Goal: Task Accomplishment & Management: Use online tool/utility

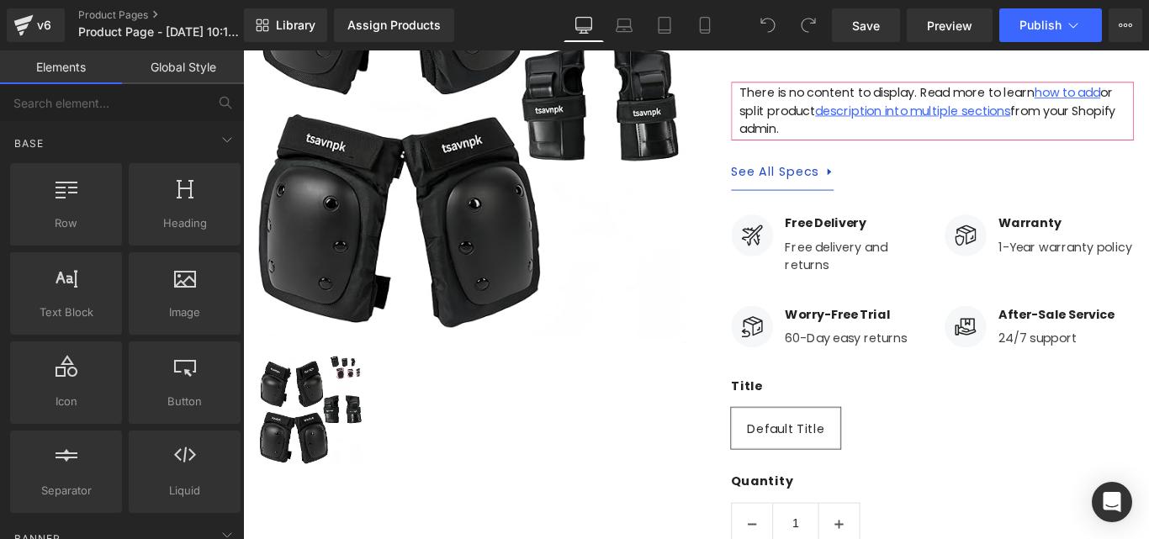
scroll to position [14, 0]
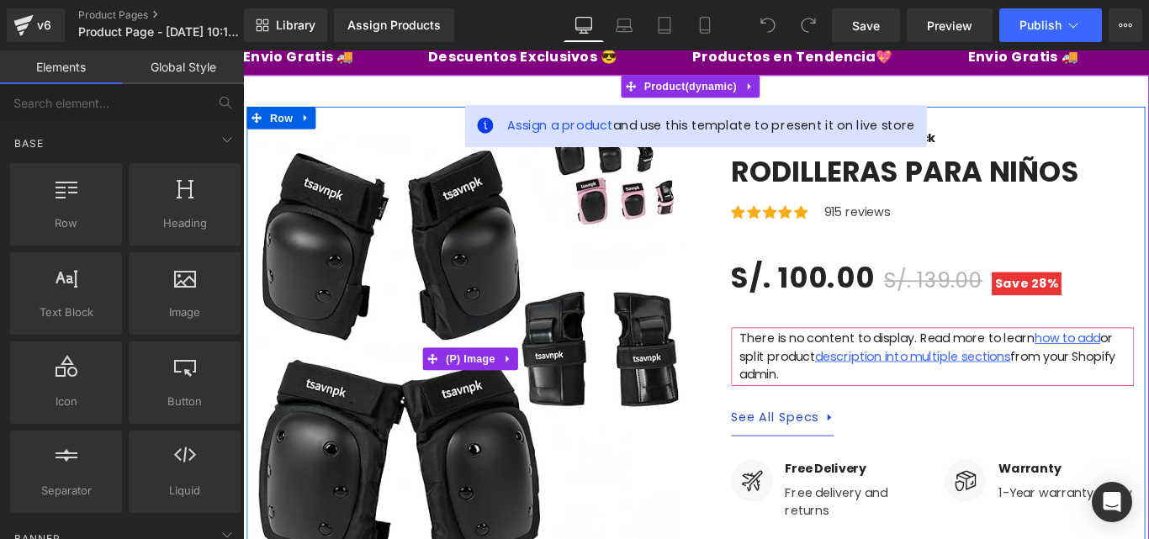
click at [505, 306] on img at bounding box center [500, 397] width 480 height 517
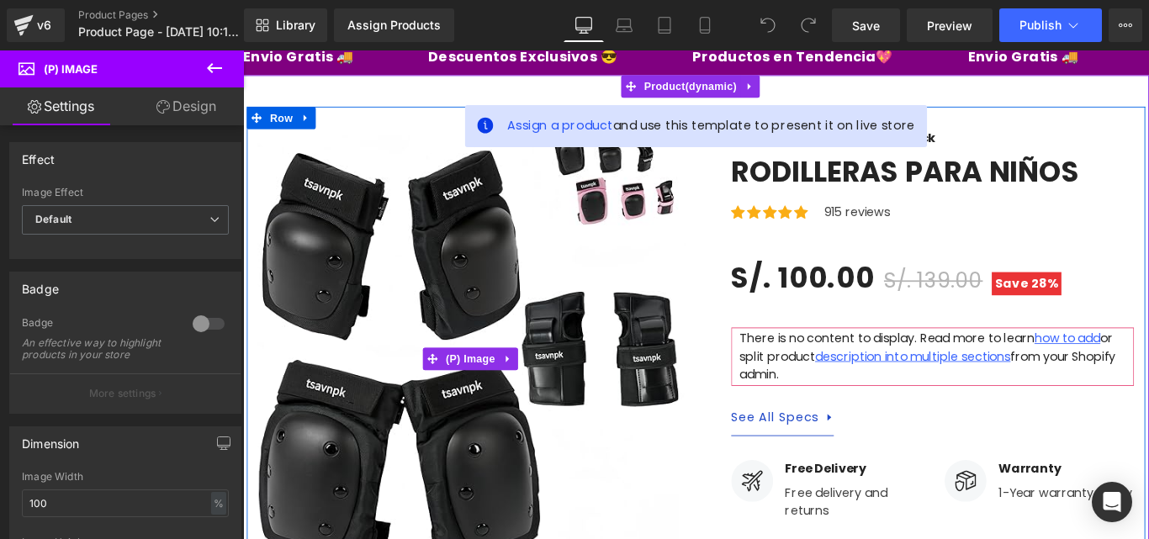
click at [505, 306] on img at bounding box center [500, 397] width 480 height 517
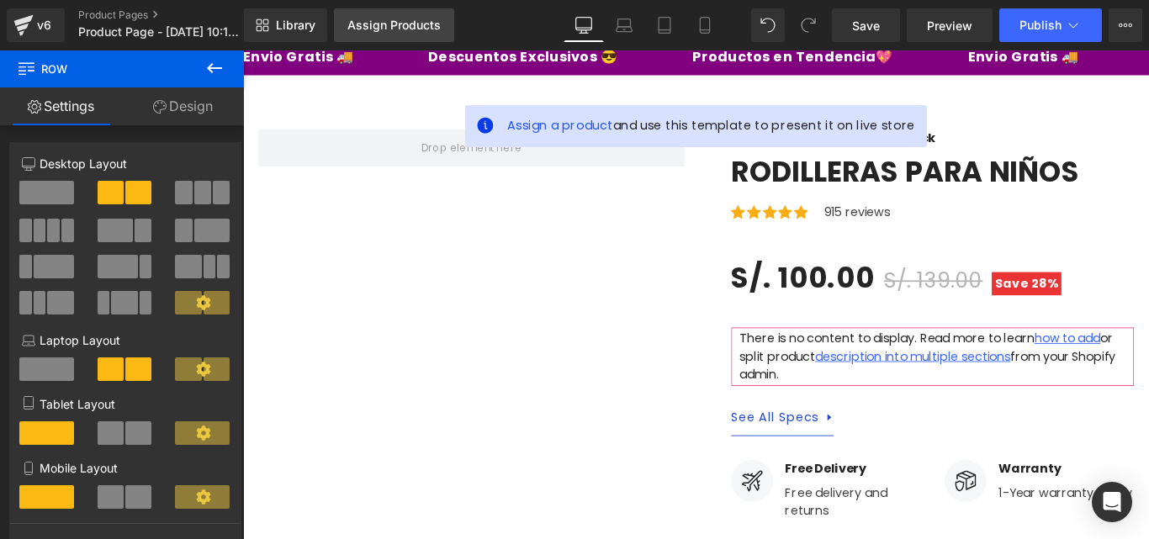
click at [377, 35] on link "Assign Products" at bounding box center [394, 25] width 120 height 34
click at [395, 23] on div "Assign Products" at bounding box center [394, 25] width 93 height 13
click at [394, 23] on div "Assign Products" at bounding box center [394, 25] width 93 height 13
click at [389, 23] on div "Assign Products" at bounding box center [394, 25] width 93 height 13
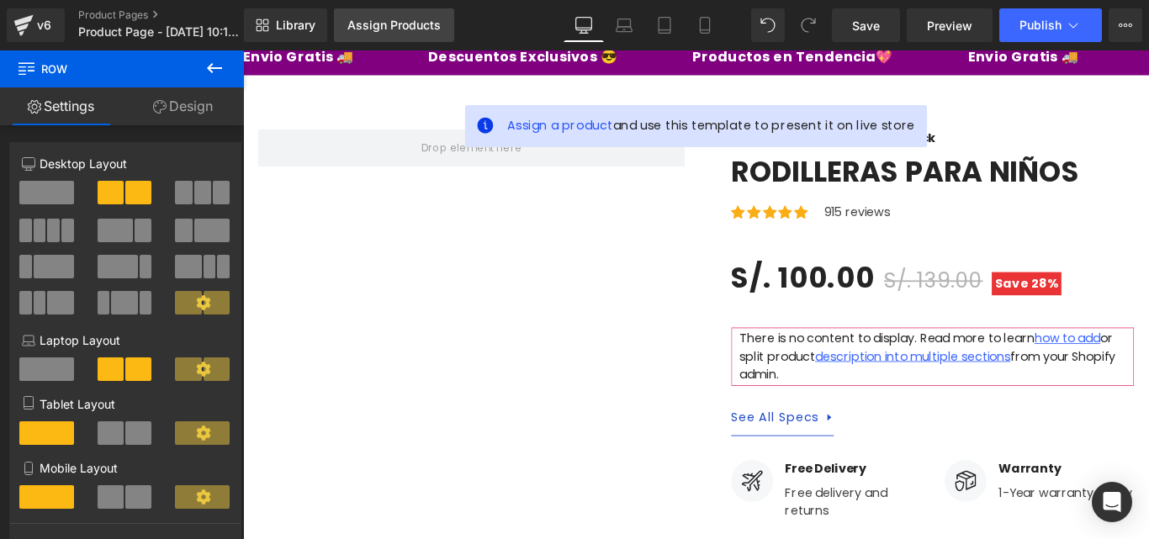
click at [389, 23] on div "Assign Products" at bounding box center [394, 25] width 93 height 13
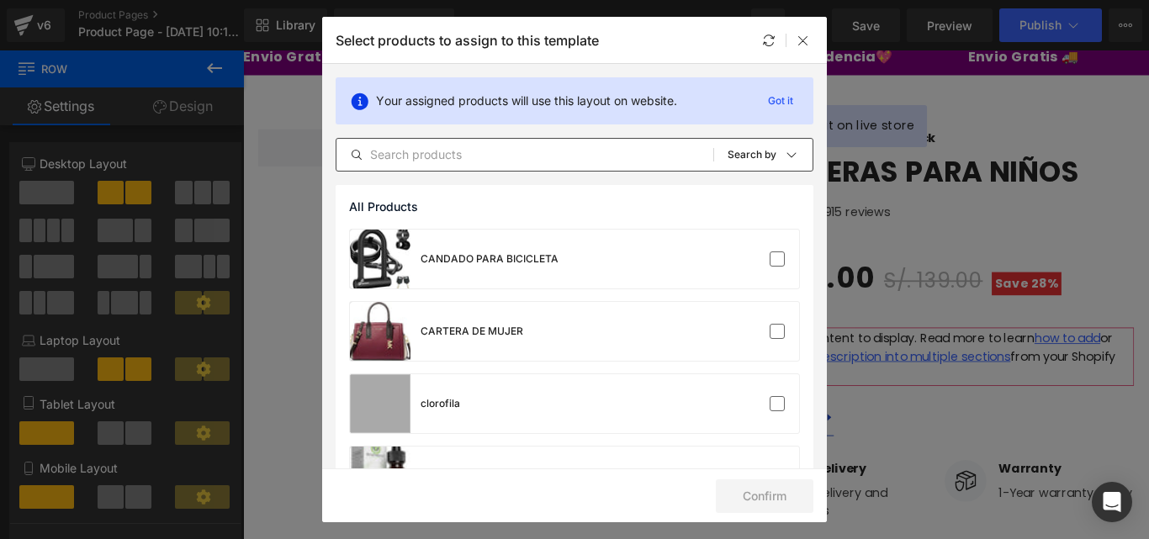
click at [404, 149] on input "text" at bounding box center [525, 155] width 377 height 20
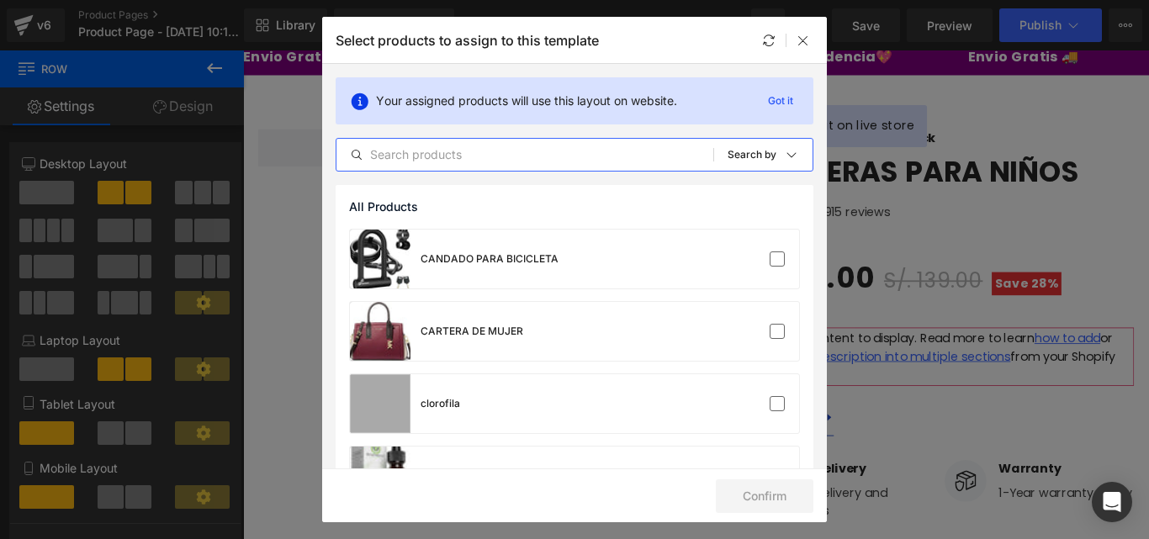
click at [404, 149] on input "text" at bounding box center [525, 155] width 377 height 20
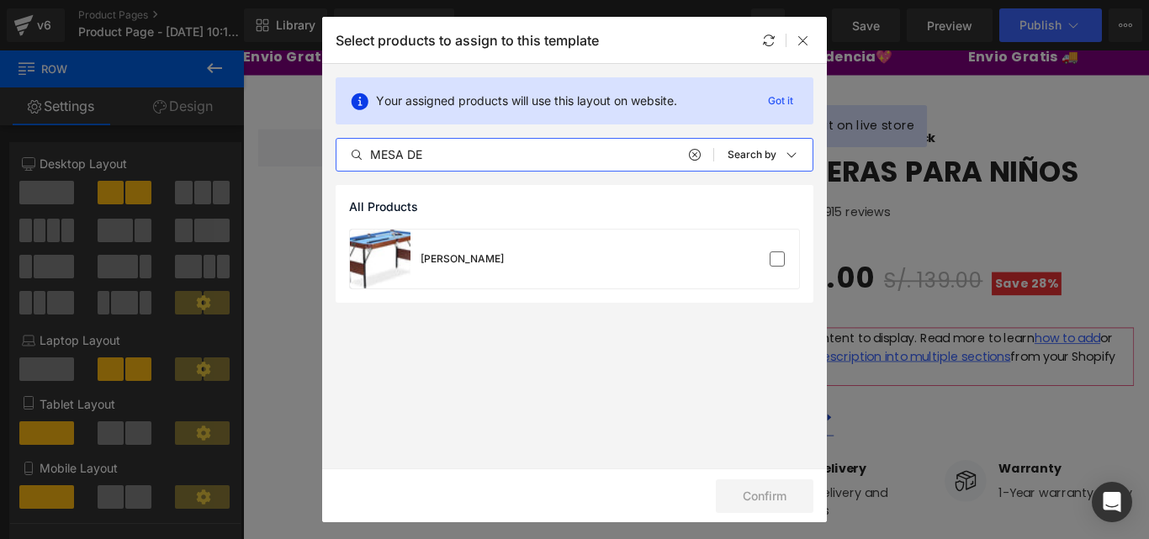
type input "MESA DE"
click at [434, 247] on div "MESA DE BILLAR" at bounding box center [427, 259] width 154 height 59
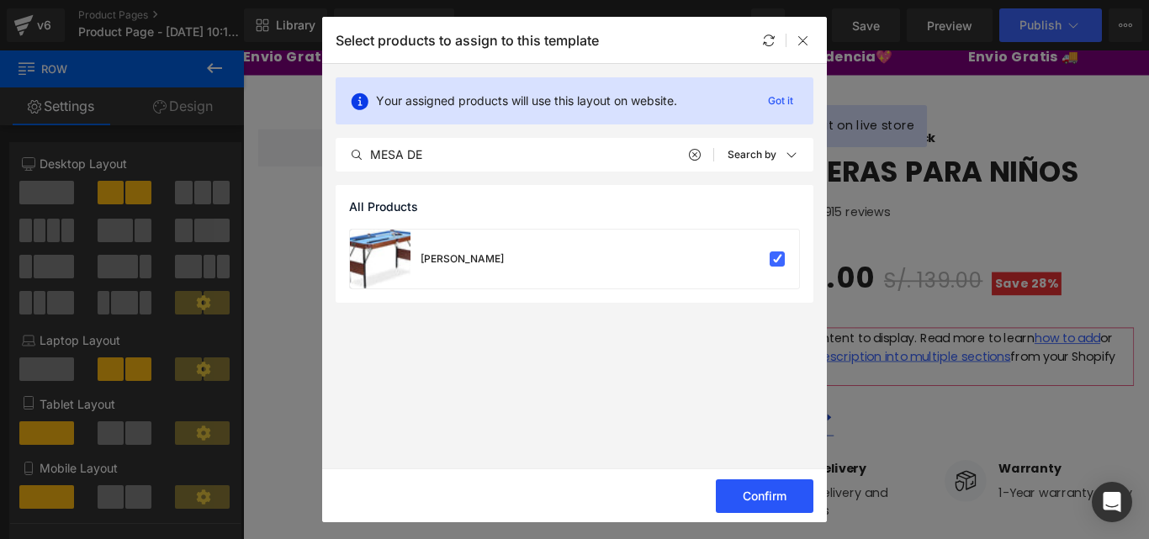
click at [784, 503] on button "Confirm" at bounding box center [765, 497] width 98 height 34
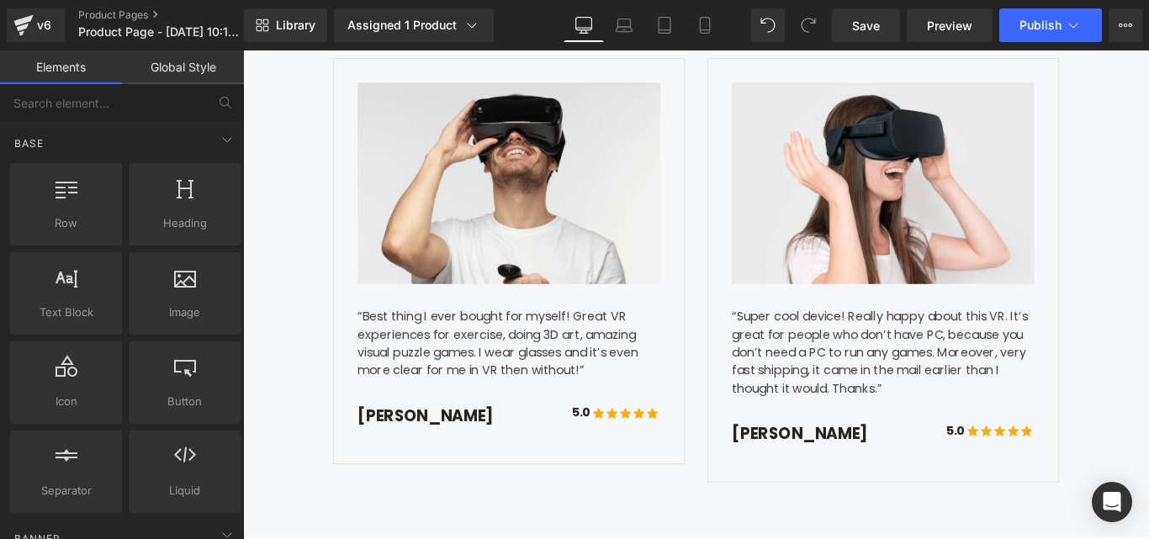
scroll to position [4193, 0]
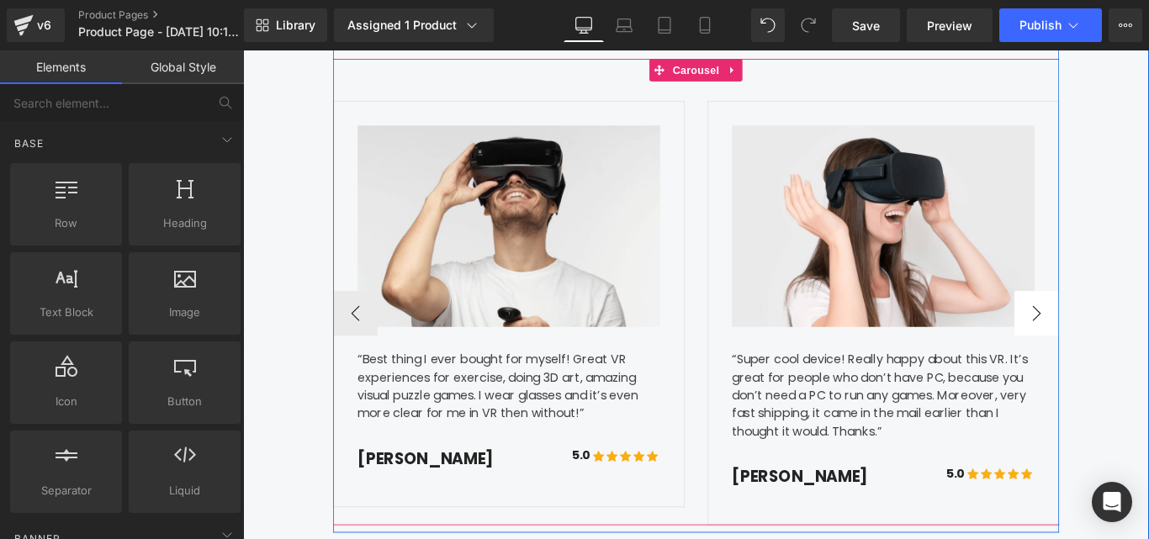
click at [1130, 321] on button "›" at bounding box center [1135, 346] width 50 height 50
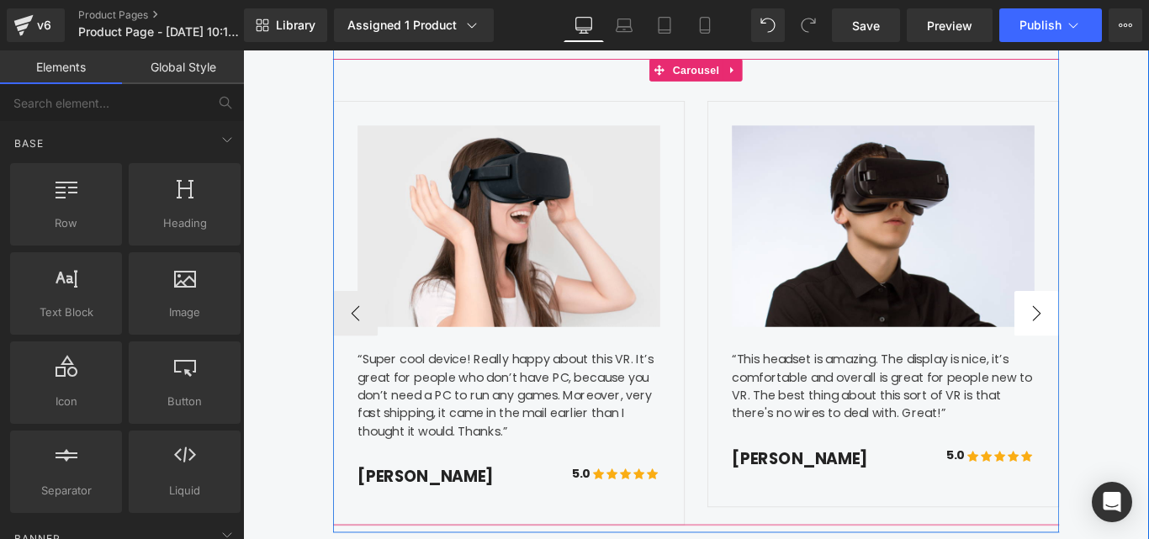
click at [1130, 321] on button "›" at bounding box center [1135, 346] width 50 height 50
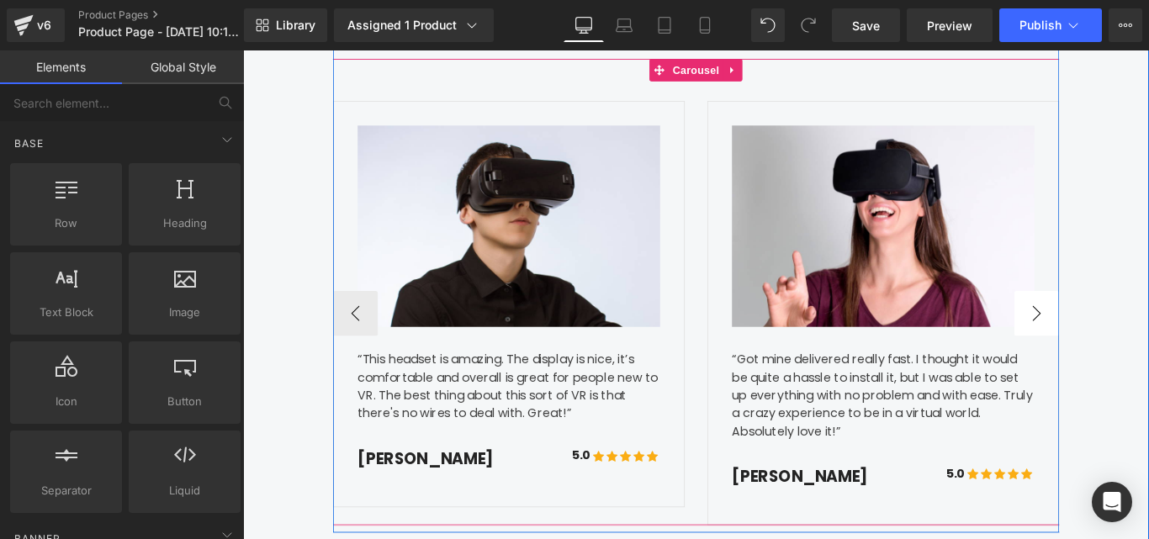
click at [1130, 321] on button "›" at bounding box center [1135, 346] width 50 height 50
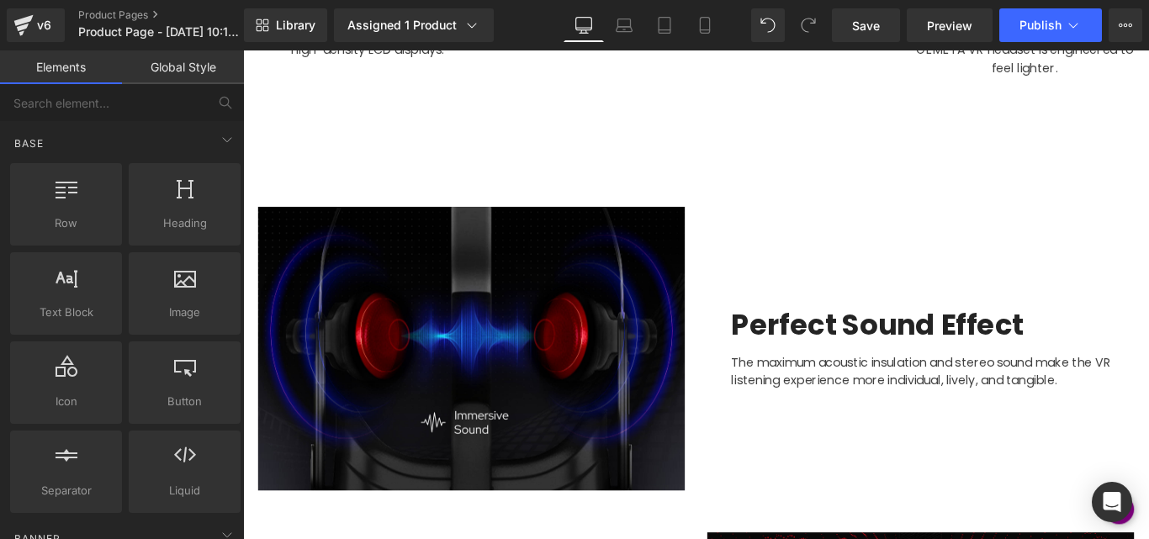
scroll to position [2189, 0]
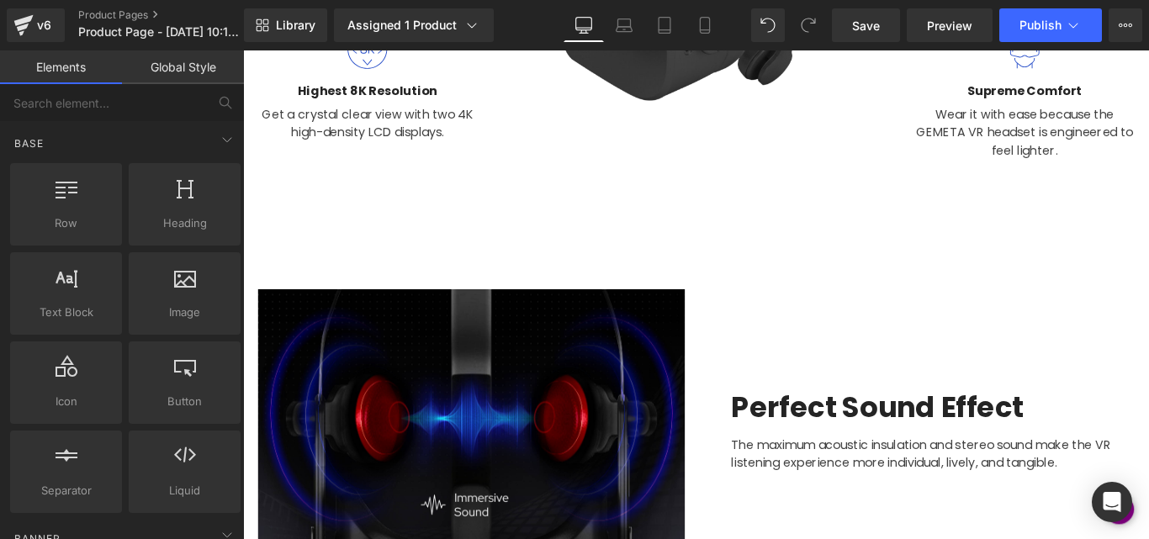
drag, startPoint x: 1199, startPoint y: 218, endPoint x: 1197, endPoint y: 194, distance: 23.7
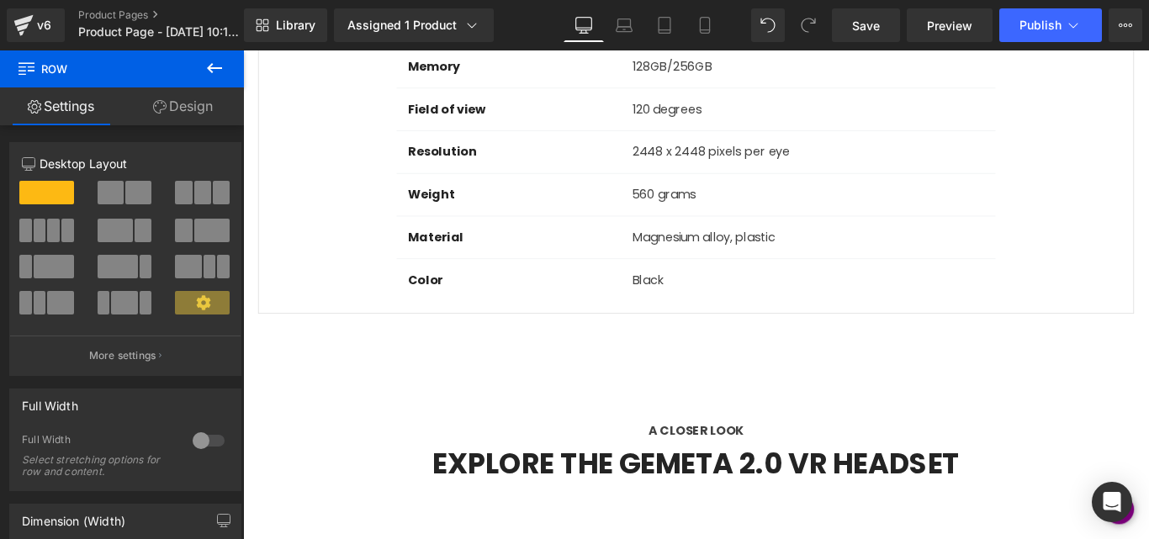
scroll to position [1553, 0]
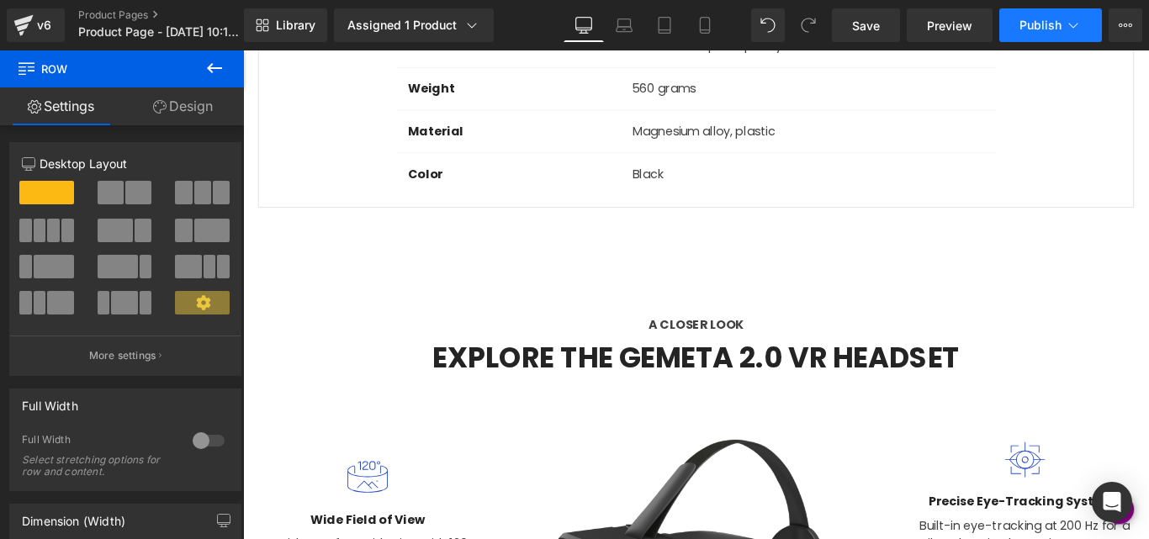
click at [1059, 22] on span "Publish" at bounding box center [1041, 25] width 42 height 13
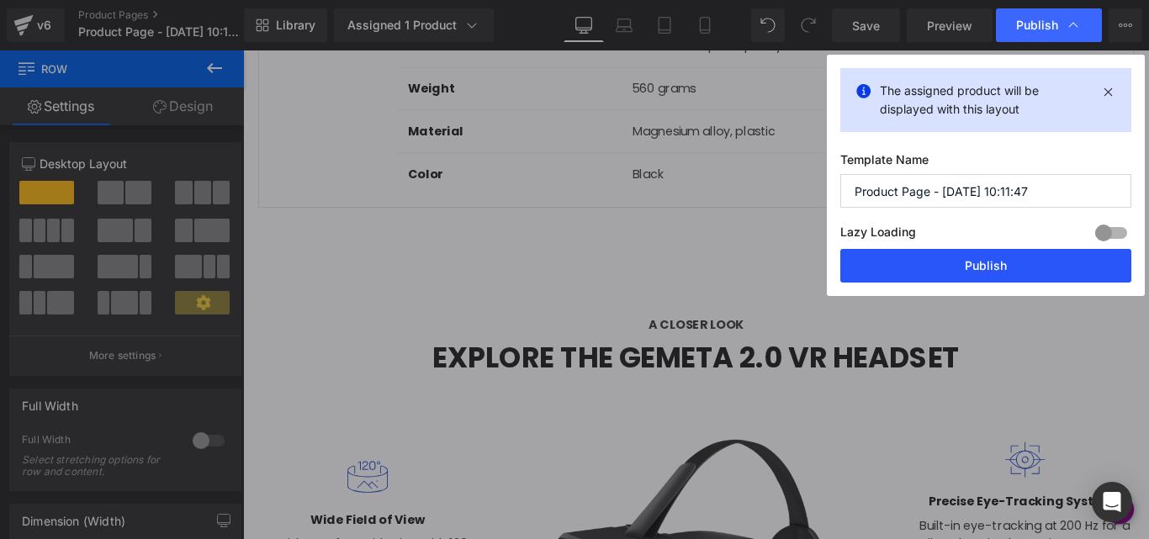
click at [975, 273] on button "Publish" at bounding box center [986, 266] width 291 height 34
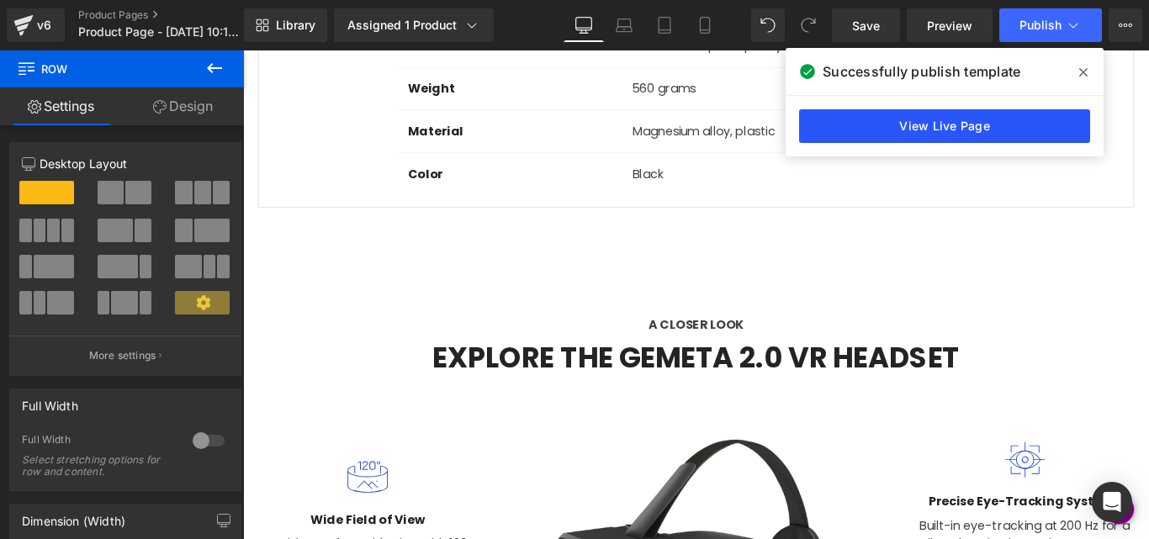
click at [887, 125] on link "View Live Page" at bounding box center [944, 126] width 291 height 34
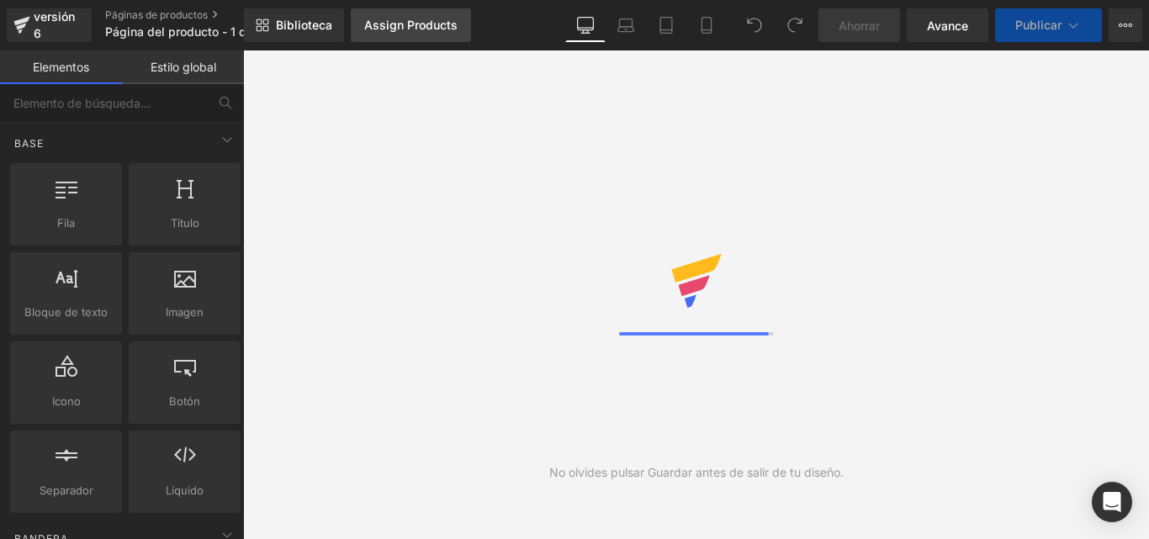
click at [380, 34] on link "Assign Products" at bounding box center [411, 25] width 120 height 34
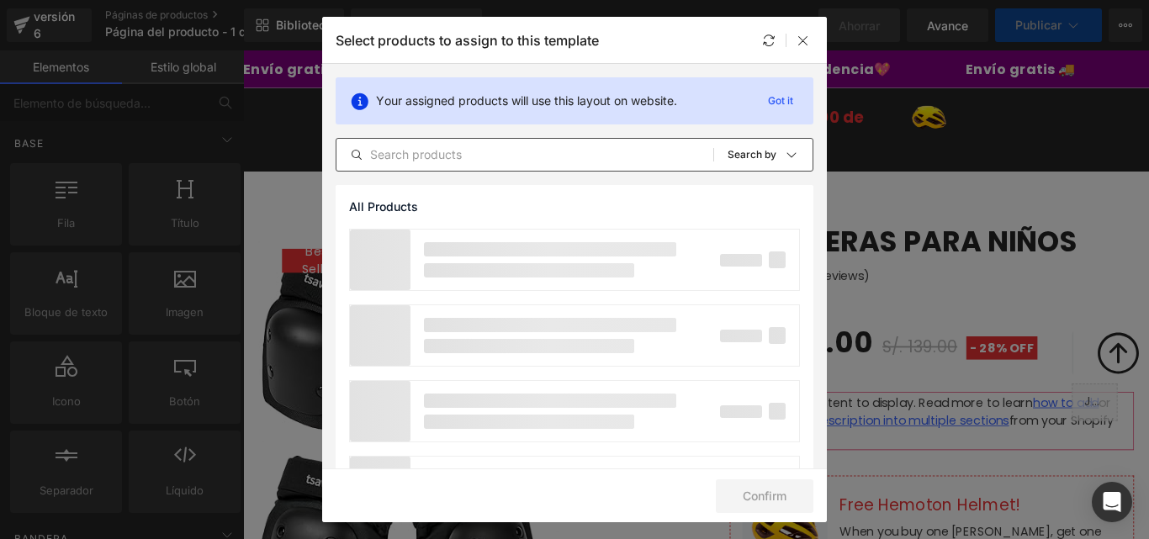
click at [417, 162] on input "text" at bounding box center [525, 155] width 377 height 20
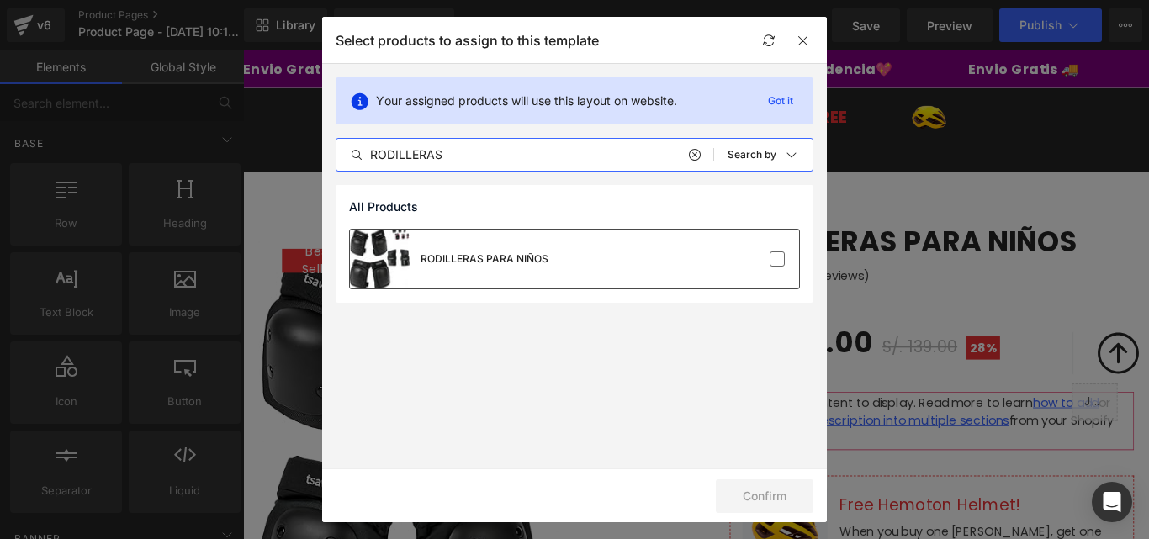
type input "RODILLERAS"
click at [548, 271] on div "RODILLERAS PARA NIÑOS" at bounding box center [574, 259] width 449 height 59
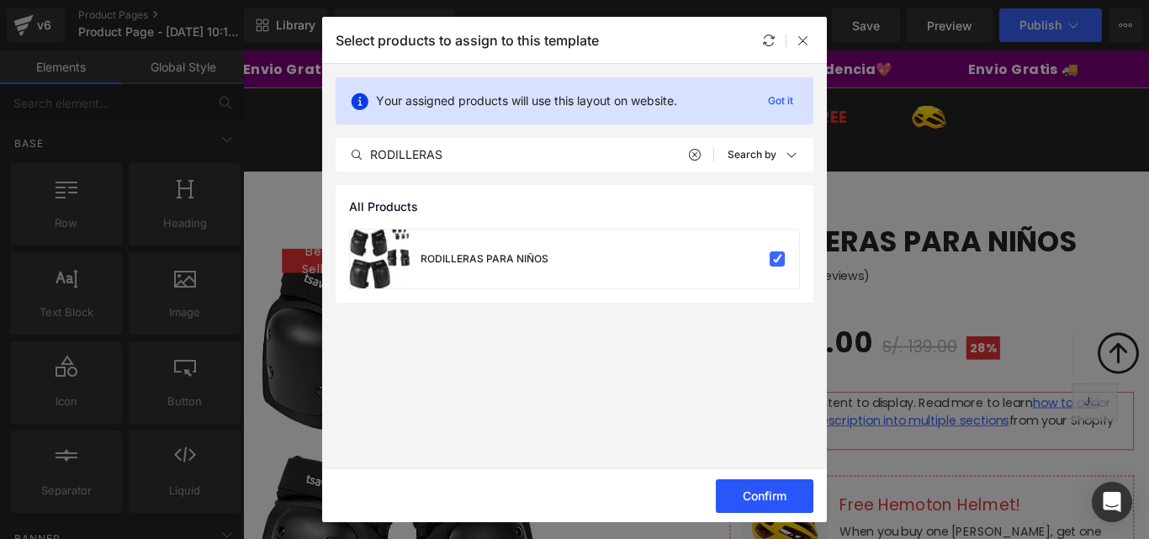
click at [770, 496] on button "Confirm" at bounding box center [765, 497] width 98 height 34
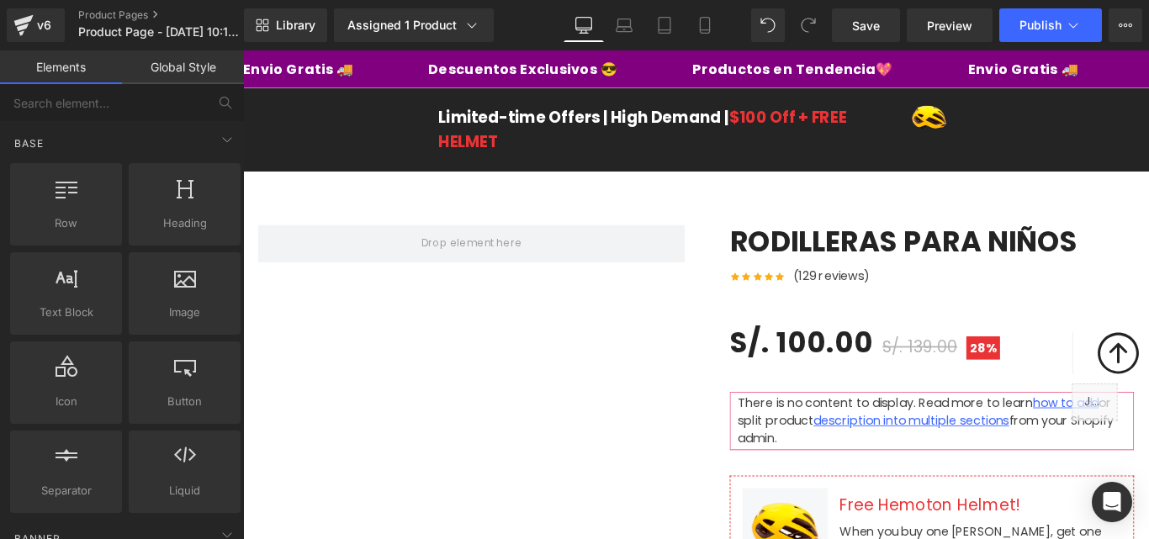
drag, startPoint x: 1248, startPoint y: 86, endPoint x: 1249, endPoint y: 112, distance: 26.1
click at [1149, 112] on html "Ir directamente al contenido Envio Gratis 🚚 Descuentos Exclusivos 😎 Productos e…" at bounding box center [752, 324] width 1018 height 549
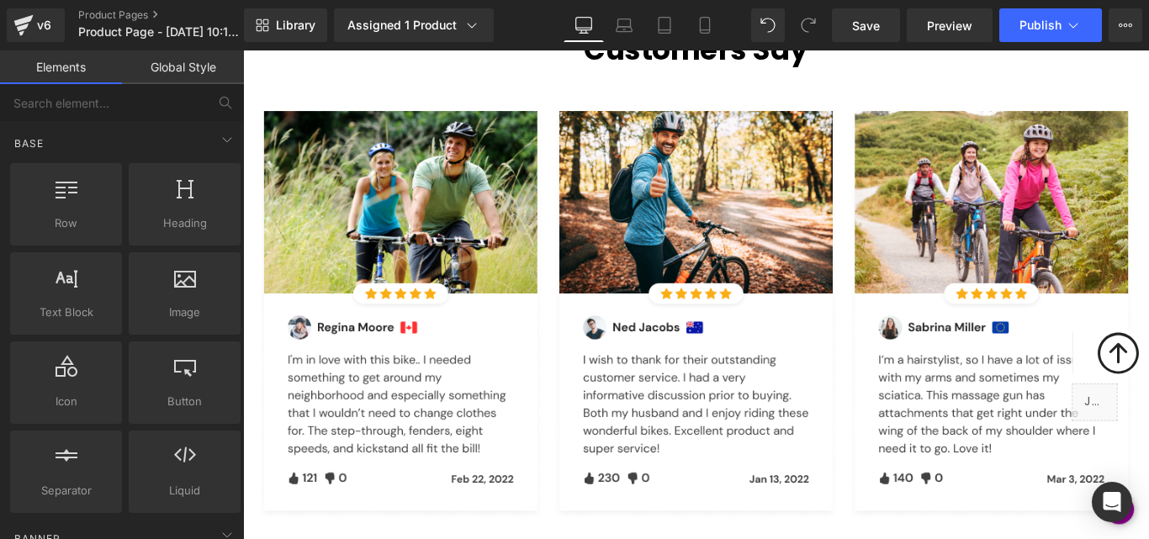
scroll to position [4460, 0]
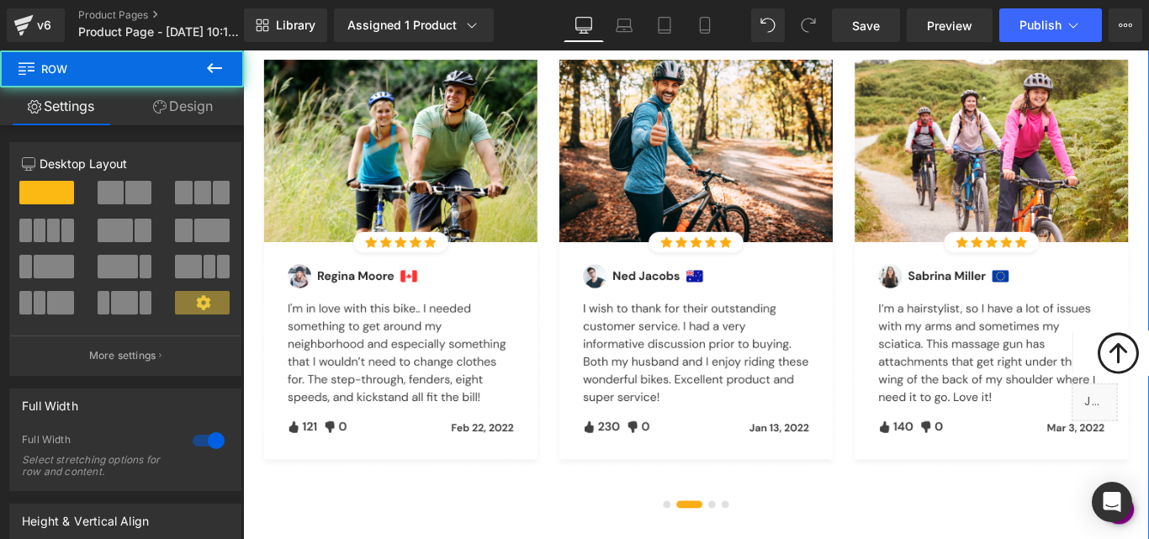
click at [712, 477] on div "Let's Hear What Our Customers Say Heading Row Row This is a demo section. The d…" at bounding box center [752, 249] width 1018 height 752
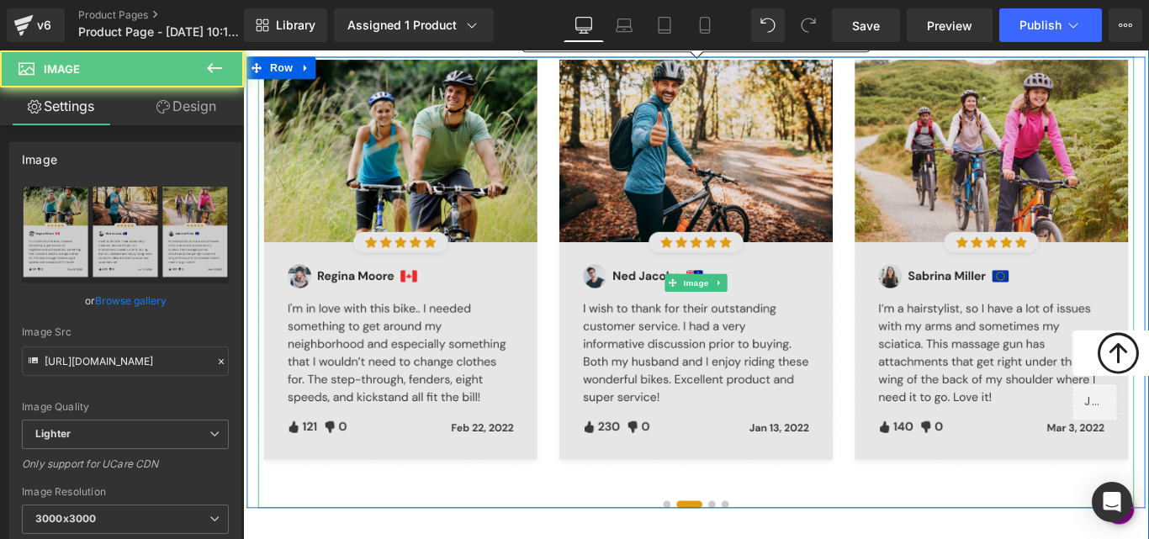
click at [714, 472] on img at bounding box center [752, 310] width 985 height 507
click at [767, 472] on img at bounding box center [752, 310] width 985 height 507
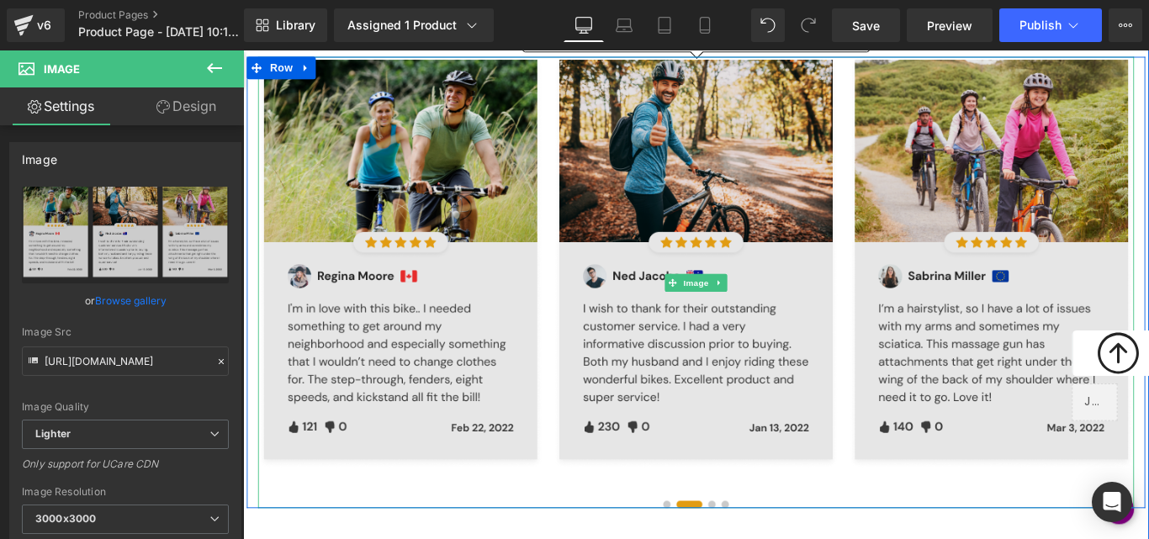
click at [975, 437] on img at bounding box center [752, 310] width 985 height 507
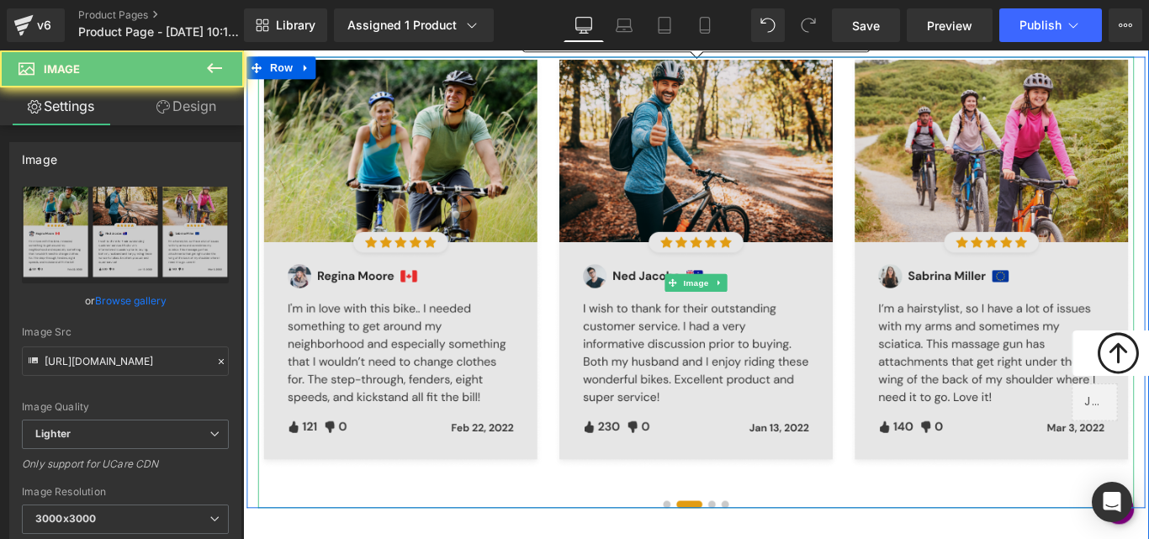
drag, startPoint x: 842, startPoint y: 424, endPoint x: 776, endPoint y: 416, distance: 67.0
click at [780, 417] on img at bounding box center [752, 310] width 985 height 507
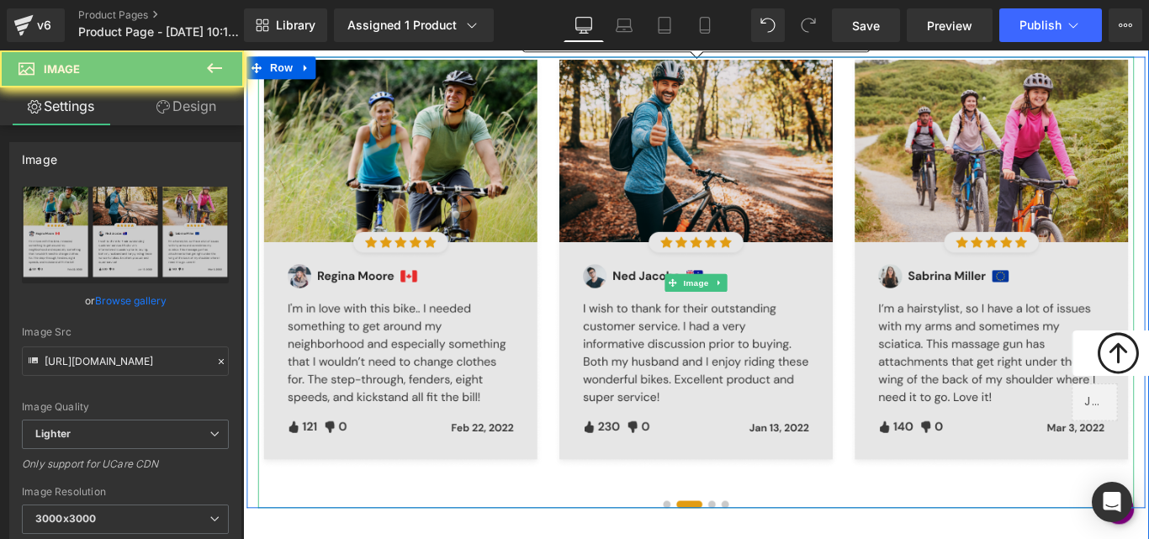
click at [776, 416] on img at bounding box center [752, 310] width 985 height 507
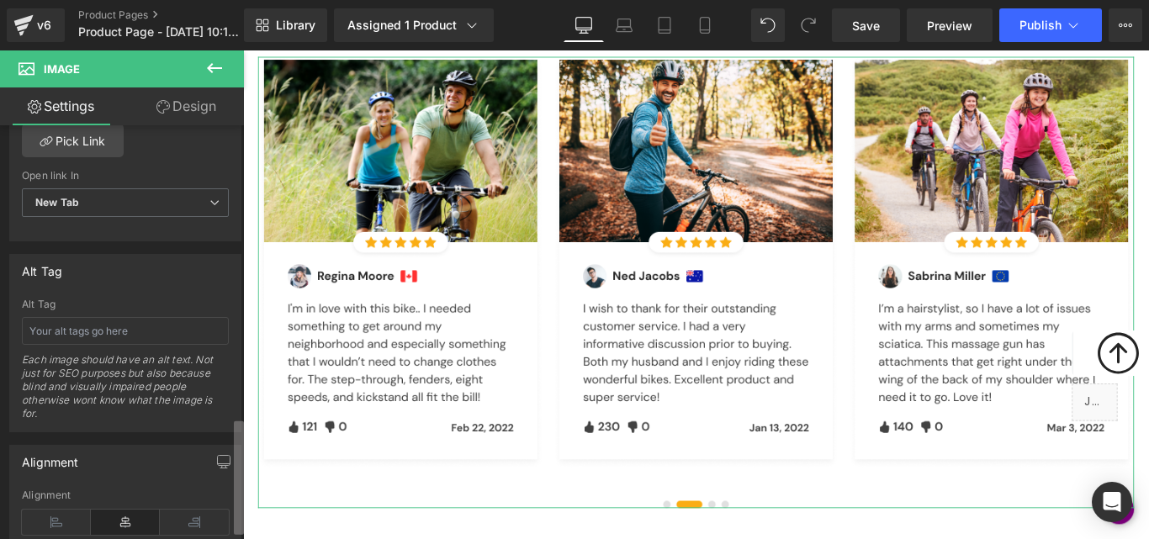
scroll to position [1080, 0]
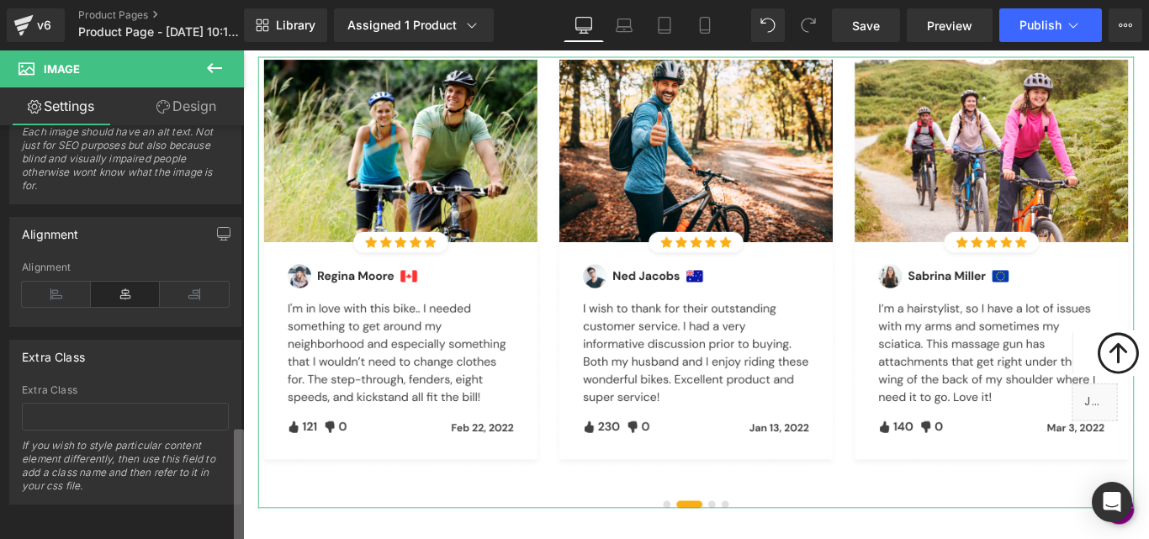
click at [211, 497] on div "Image [URL][DOMAIN_NAME] Replace Image Upload image or Browse gallery Image Src…" at bounding box center [122, 336] width 244 height 422
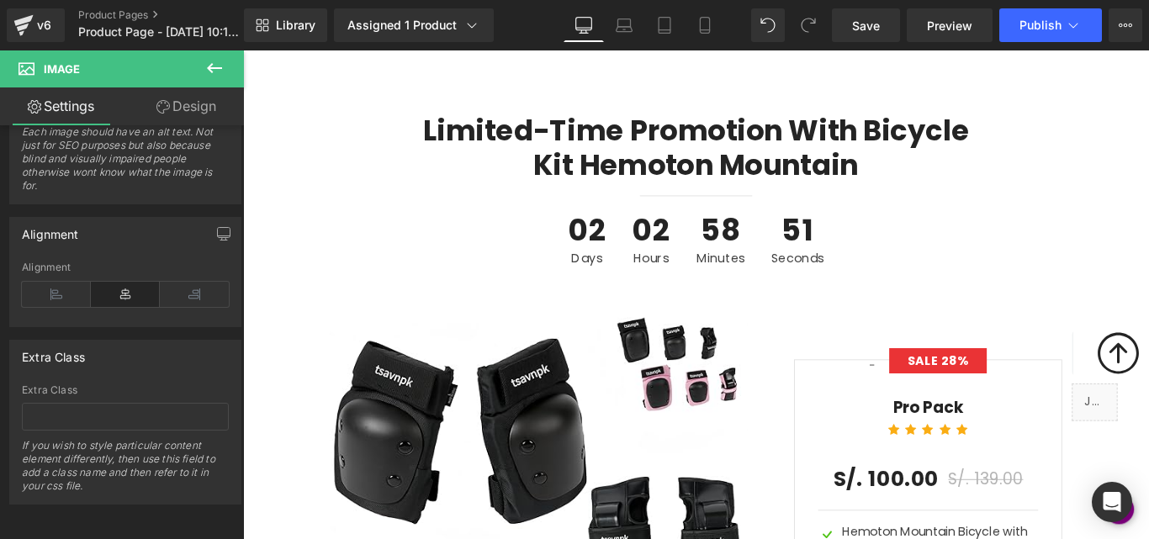
scroll to position [5110, 0]
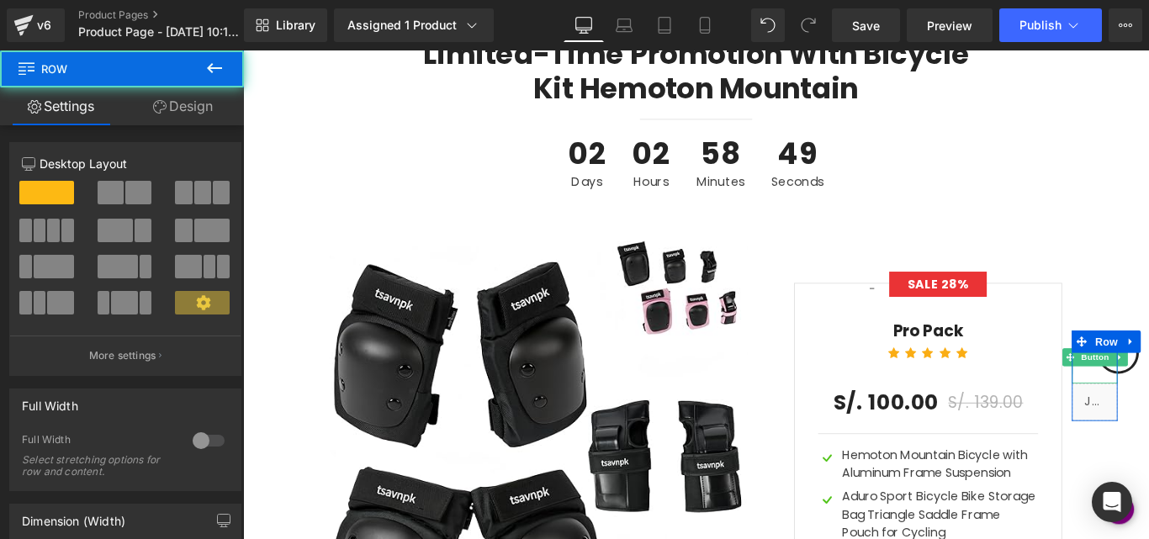
drag, startPoint x: 1248, startPoint y: 427, endPoint x: 1248, endPoint y: 380, distance: 47.1
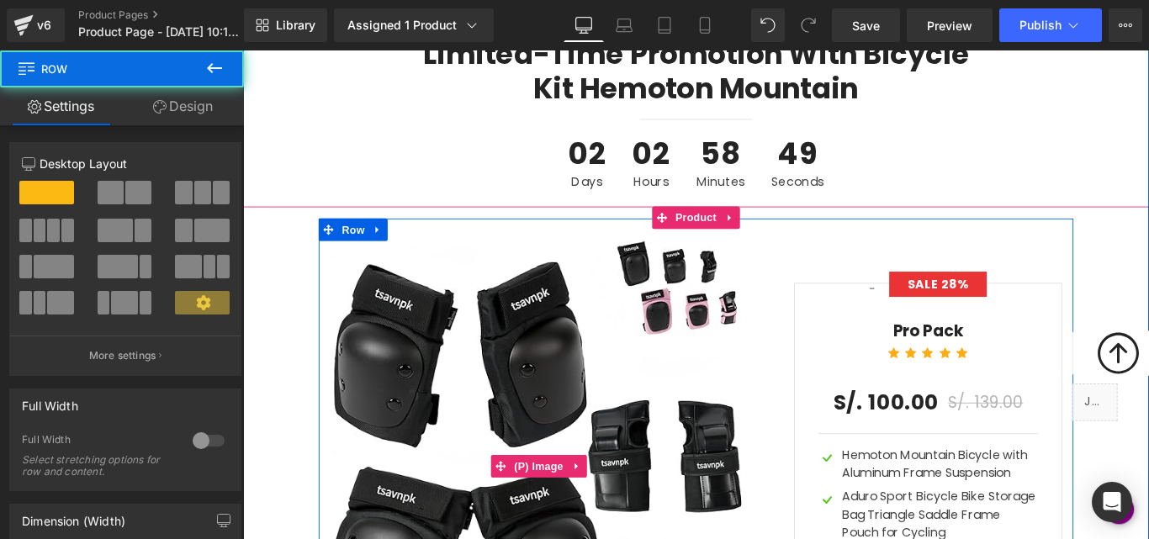
click at [459, 335] on img at bounding box center [576, 517] width 470 height 506
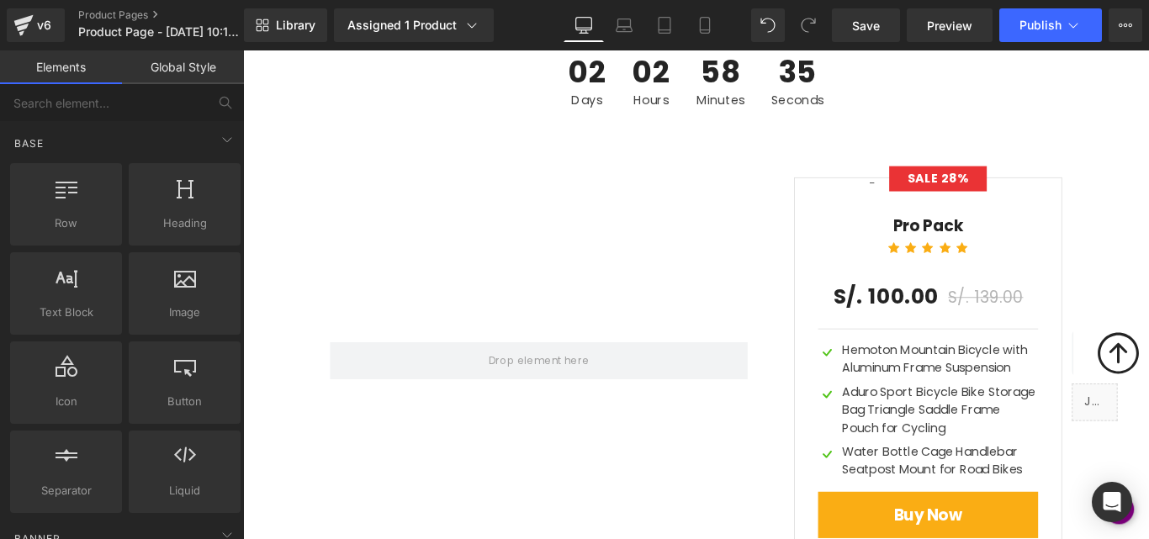
scroll to position [4794, 0]
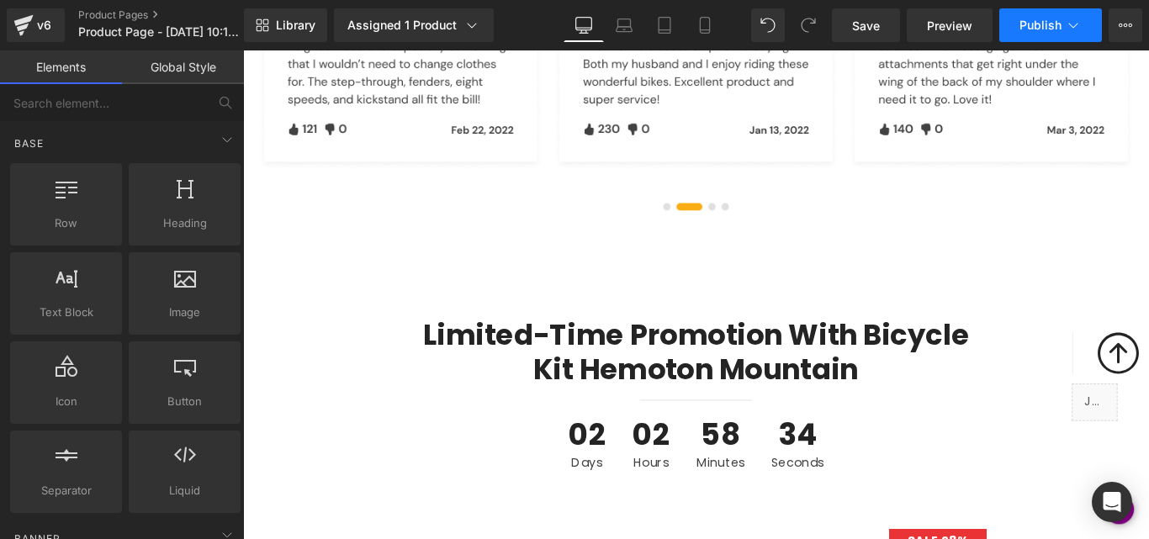
click at [1047, 11] on button "Publish" at bounding box center [1051, 25] width 103 height 34
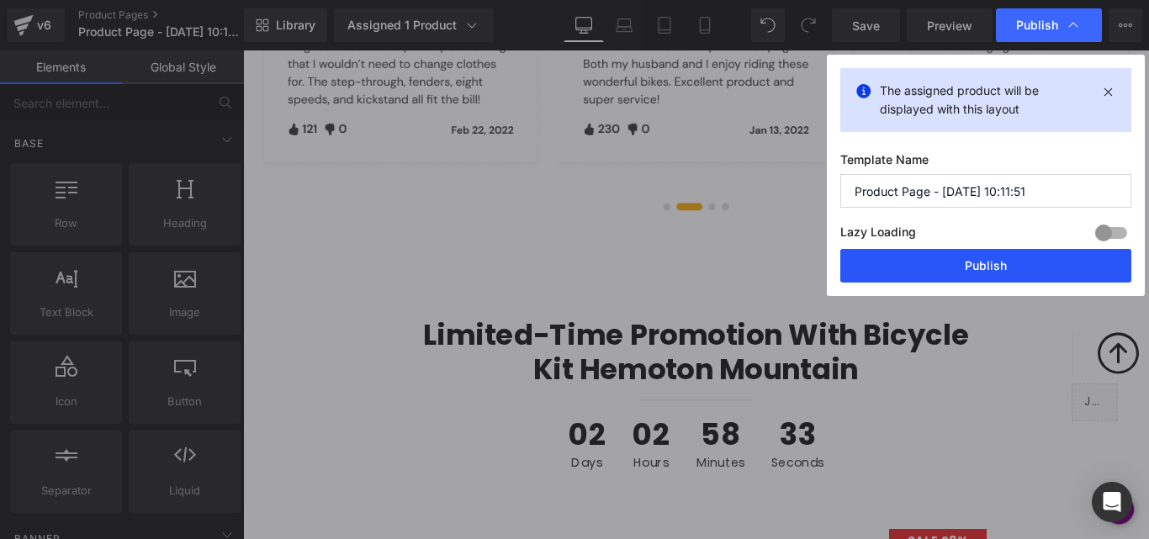
click at [966, 256] on button "Publish" at bounding box center [986, 266] width 291 height 34
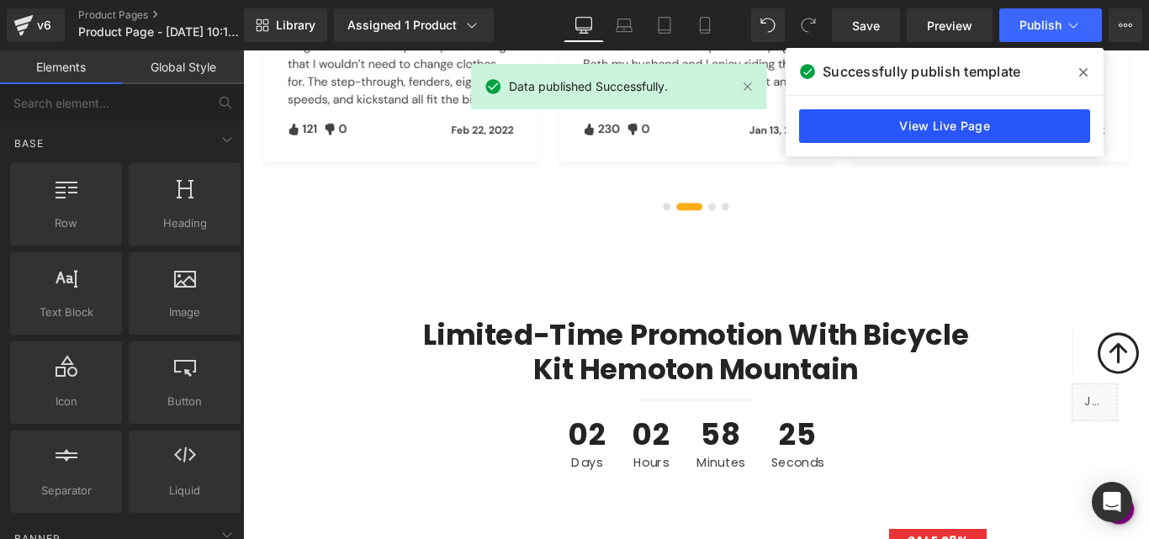
click at [977, 127] on link "View Live Page" at bounding box center [944, 126] width 291 height 34
